Goal: Navigation & Orientation: Find specific page/section

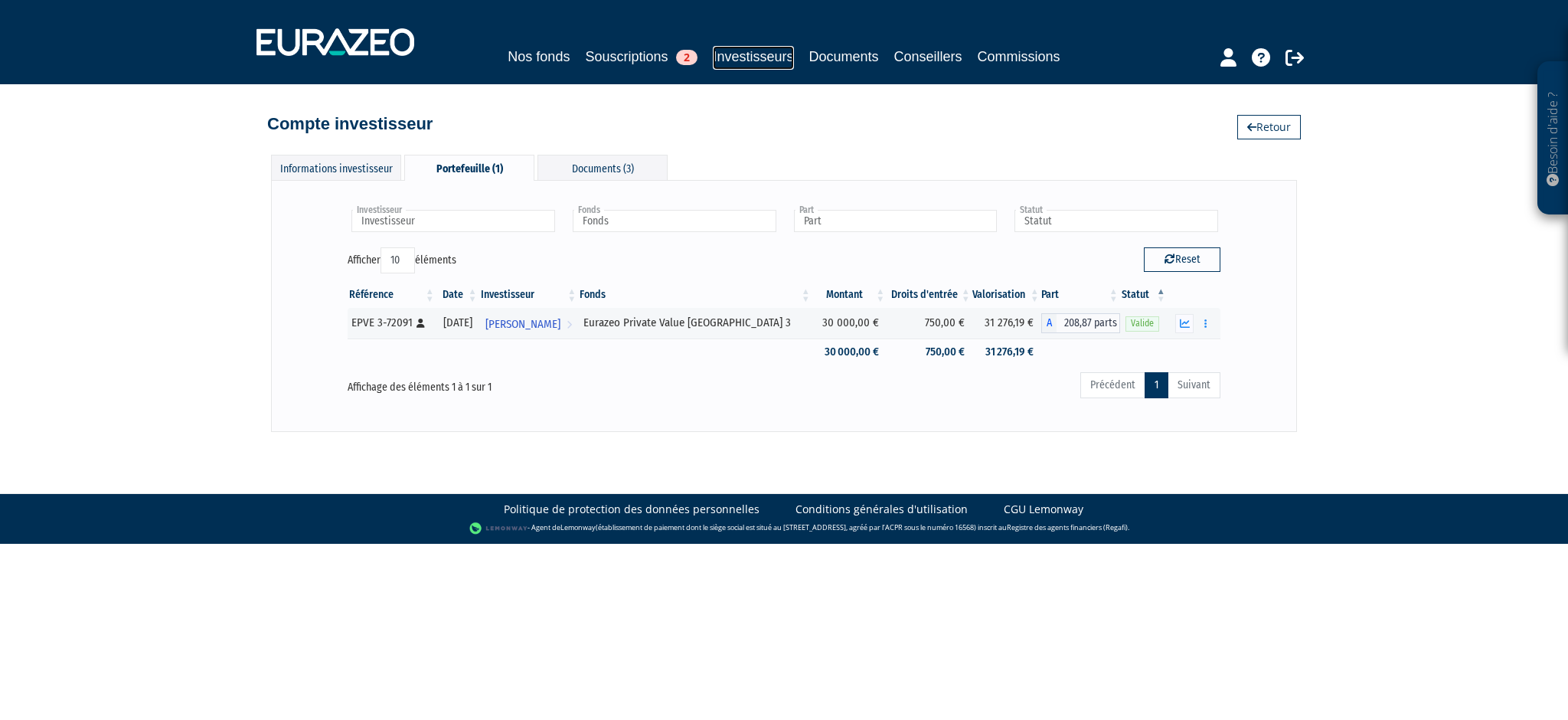
click at [766, 57] on link "Investisseurs" at bounding box center [753, 58] width 80 height 23
click at [752, 55] on link "Investisseurs" at bounding box center [753, 58] width 80 height 23
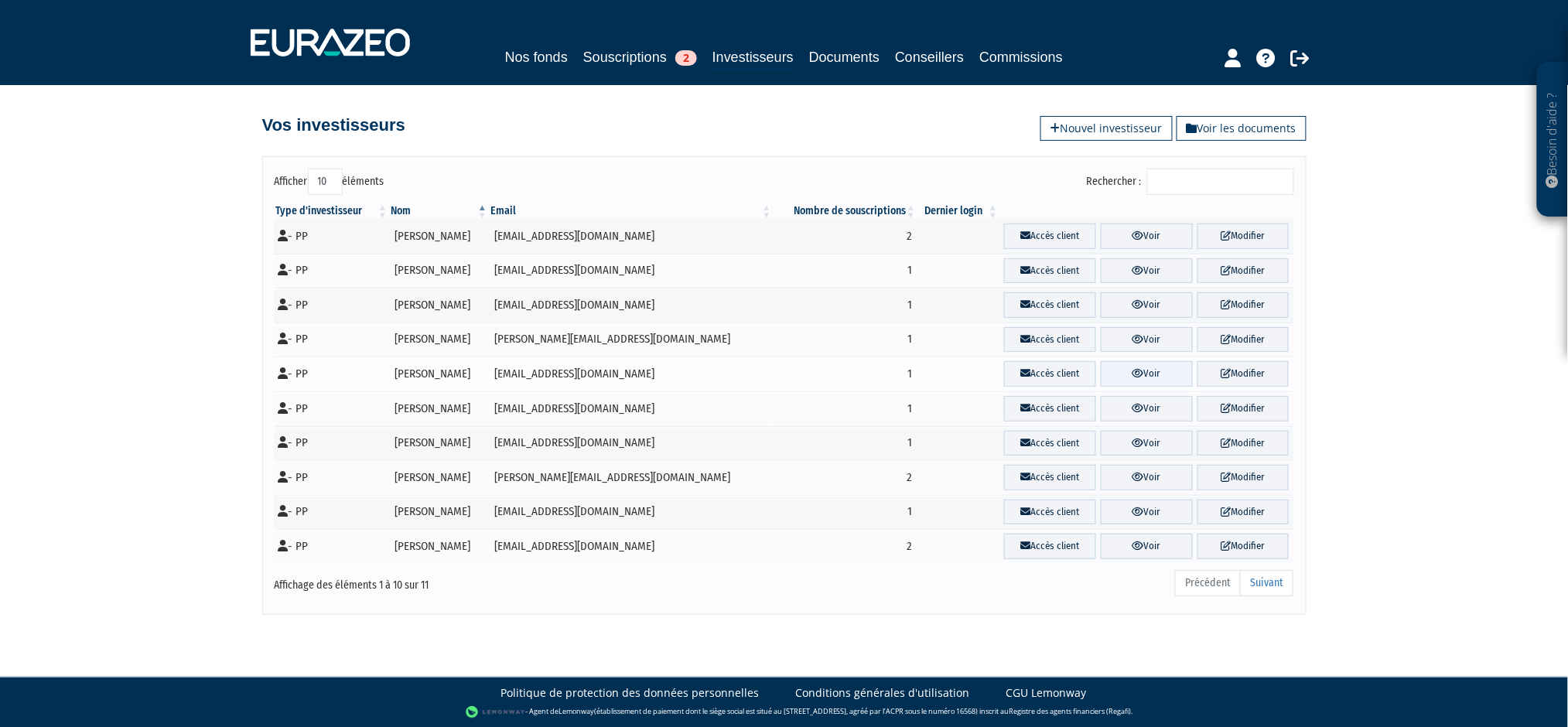
click at [1155, 370] on link "Voir" at bounding box center [1146, 374] width 92 height 25
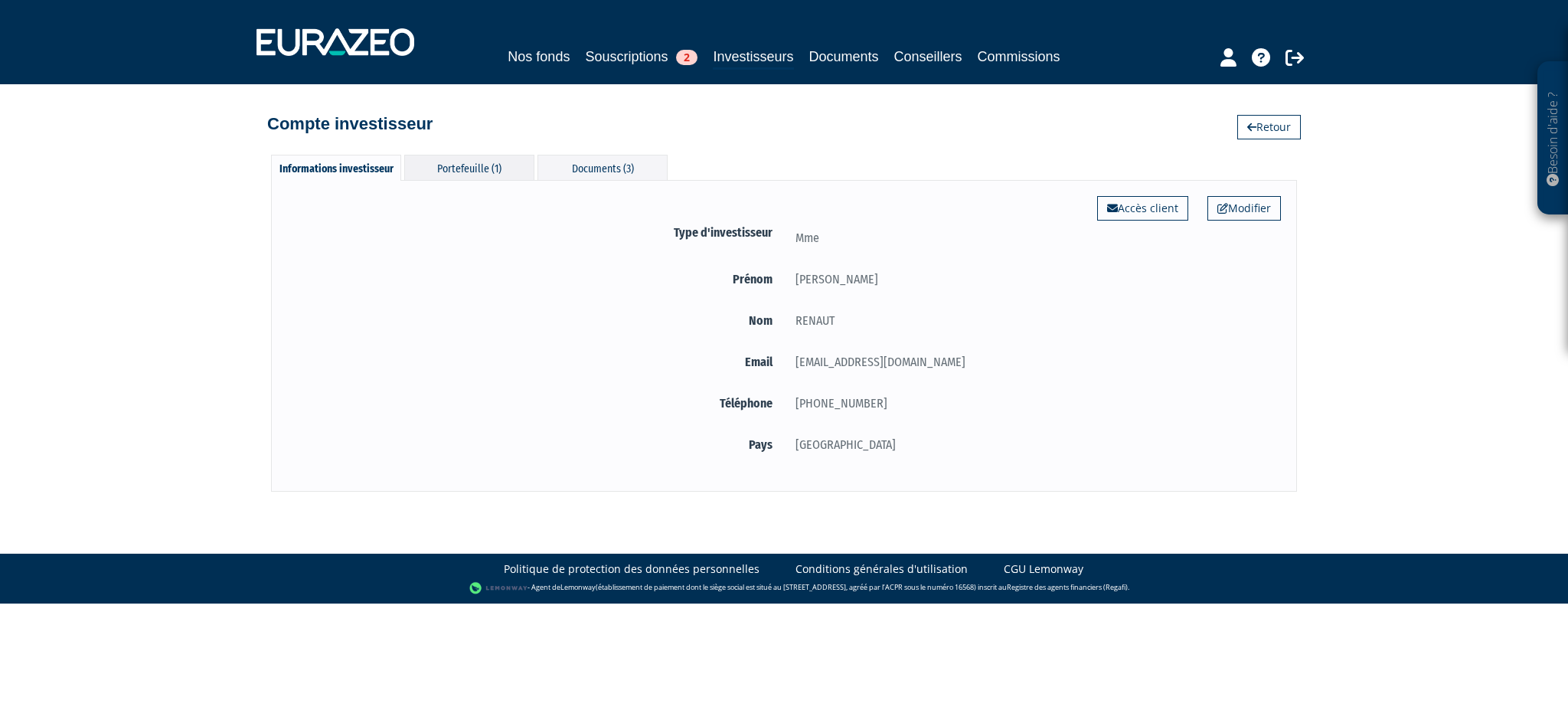
click at [456, 167] on div "Portefeuille (1)" at bounding box center [470, 167] width 130 height 25
